Goal: Information Seeking & Learning: Compare options

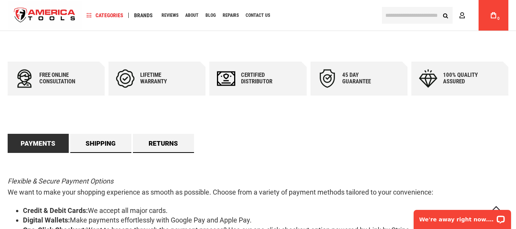
scroll to position [267, 0]
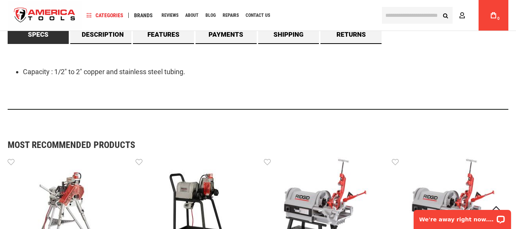
scroll to position [656, 0]
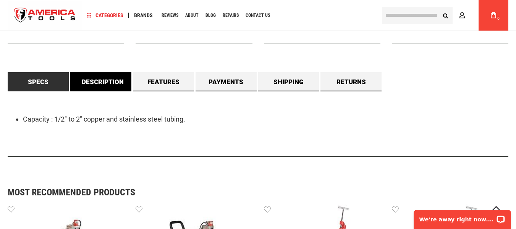
click at [120, 84] on link "Description" at bounding box center [100, 81] width 61 height 19
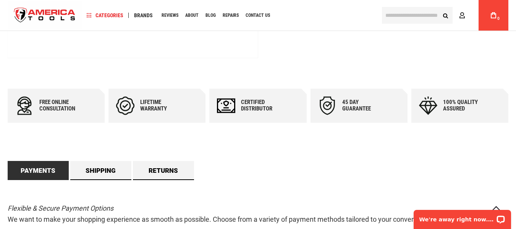
scroll to position [191, 0]
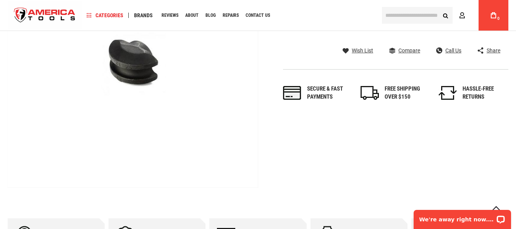
click at [361, 148] on div "Skip to the end of the images gallery Skip to the beginning of the images galle…" at bounding box center [258, 62] width 501 height 251
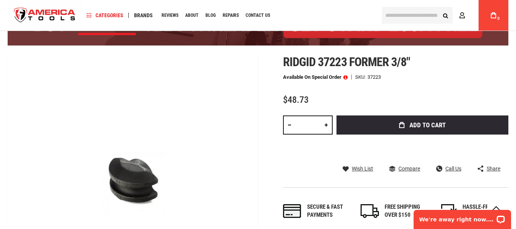
scroll to position [0, 0]
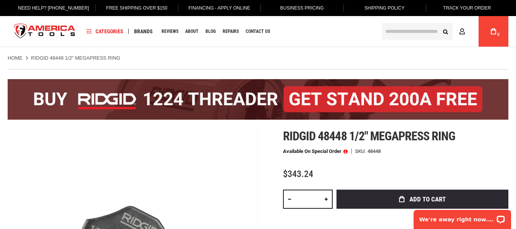
click at [404, 160] on div "Ridgid 48448 1/2" megapress ring Available on Special Order SKU 48448 $343.24 T…" at bounding box center [395, 219] width 225 height 180
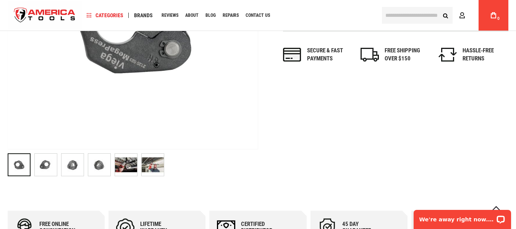
scroll to position [420, 0]
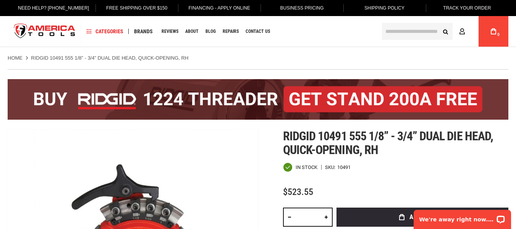
click at [411, 168] on div "In stock SKU 10491" at bounding box center [395, 167] width 225 height 10
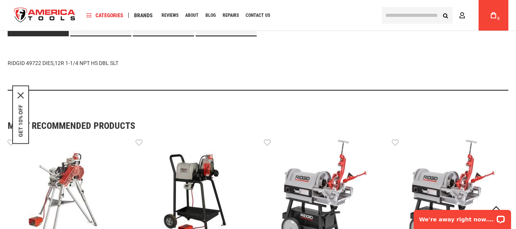
click at [195, 86] on div "RIDGID 49722 DIES,12R 1-1/4 NPT HS DBL SLT" at bounding box center [258, 63] width 501 height 54
